Goal: Navigation & Orientation: Go to known website

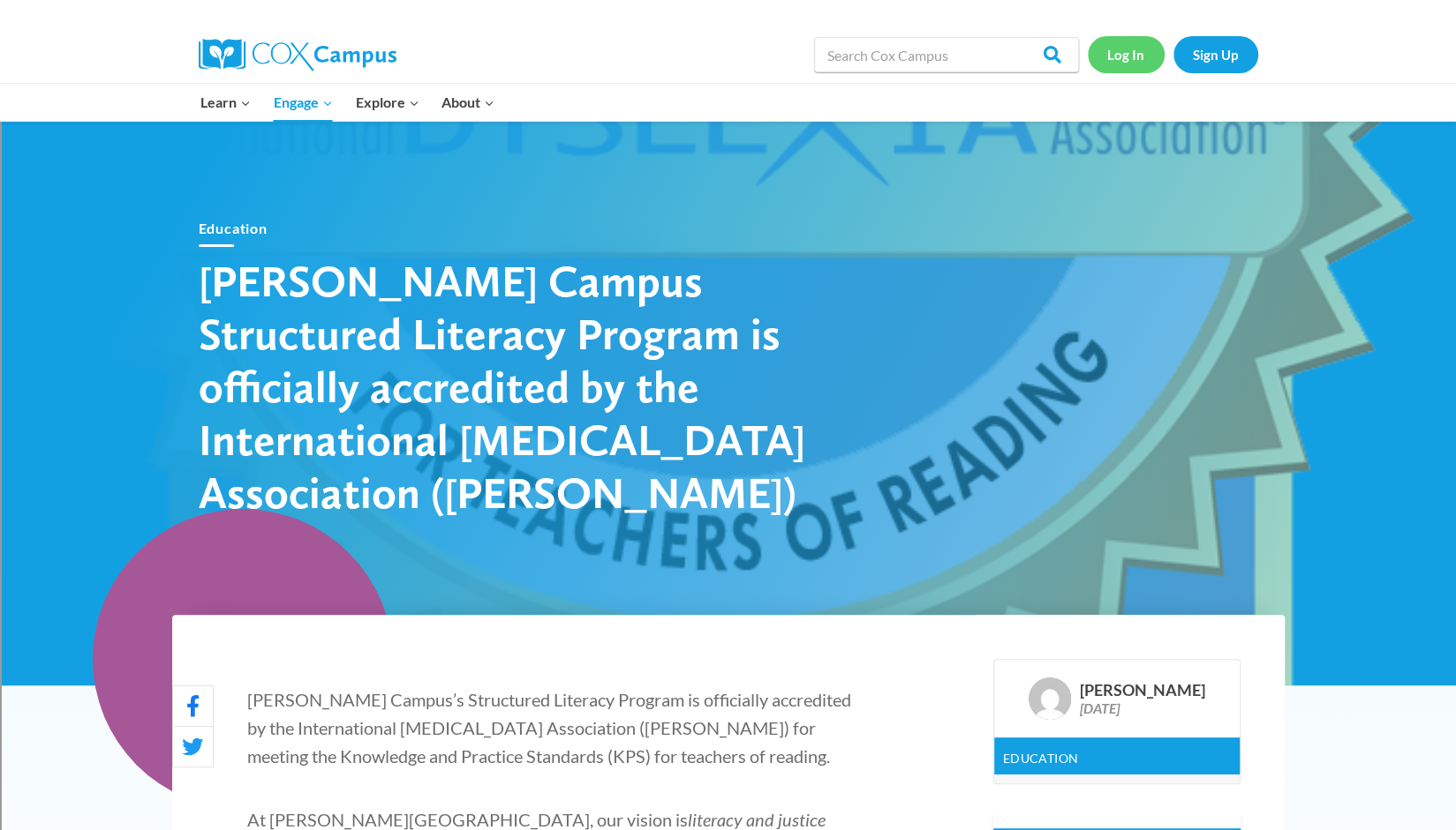
click at [1116, 59] on link "Log In" at bounding box center [1125, 54] width 77 height 36
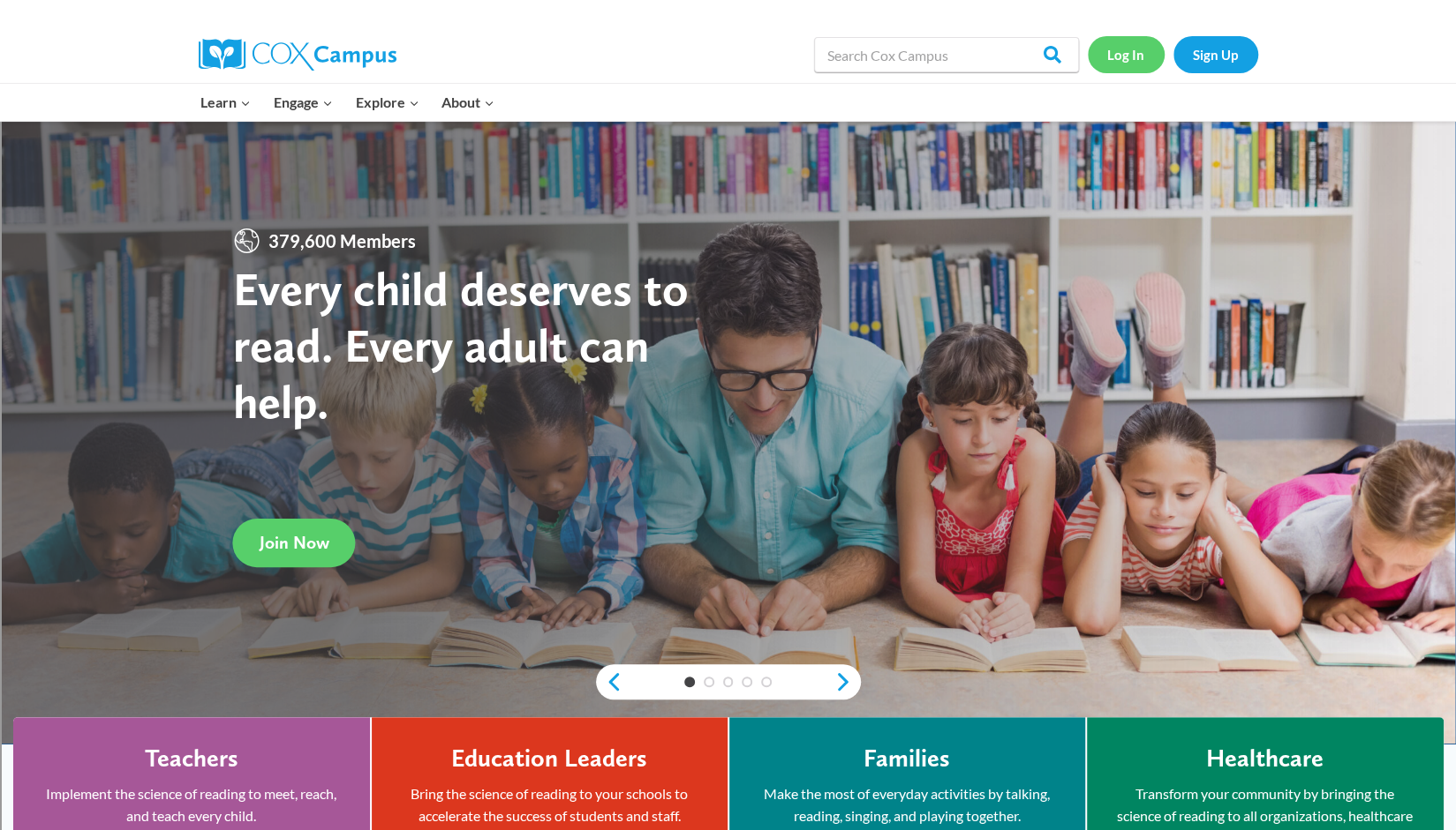
click at [1129, 55] on link "Log In" at bounding box center [1125, 54] width 77 height 36
